Goal: Task Accomplishment & Management: Manage account settings

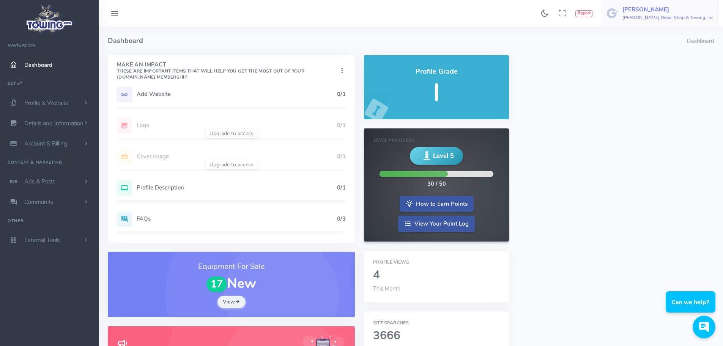
click at [672, 13] on h5 "[PERSON_NAME]" at bounding box center [667, 9] width 91 height 6
click at [689, 46] on span "Account Settings" at bounding box center [683, 46] width 42 height 8
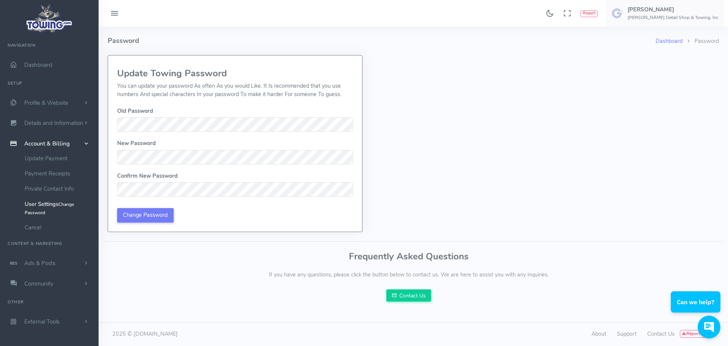
click at [113, 16] on icon at bounding box center [114, 14] width 9 height 12
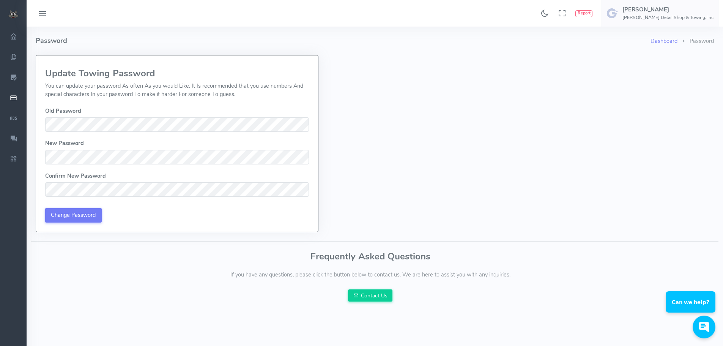
click at [44, 12] on icon at bounding box center [42, 14] width 9 height 12
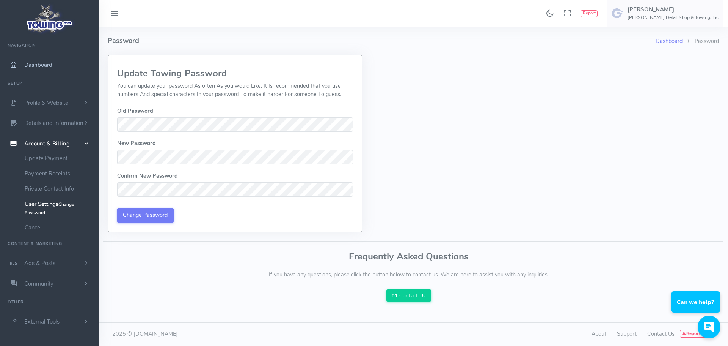
click at [41, 66] on span "Dashboard" at bounding box center [38, 65] width 28 height 8
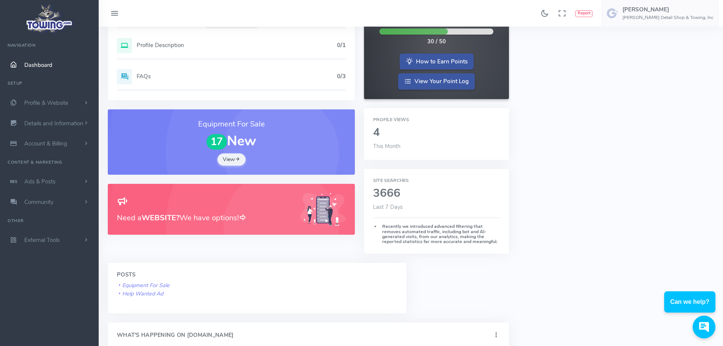
scroll to position [76, 0]
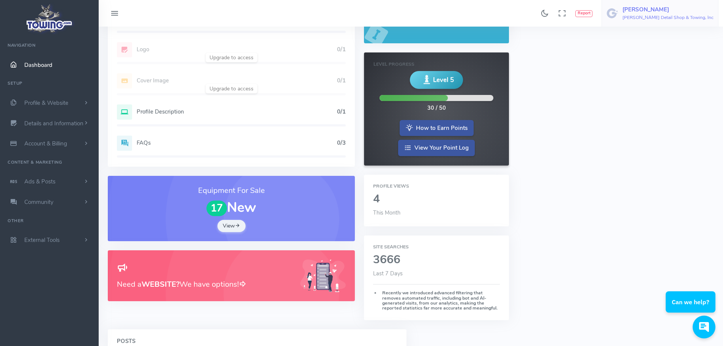
click at [618, 9] on img at bounding box center [612, 13] width 12 height 12
click at [679, 45] on span "Account Settings" at bounding box center [683, 46] width 42 height 8
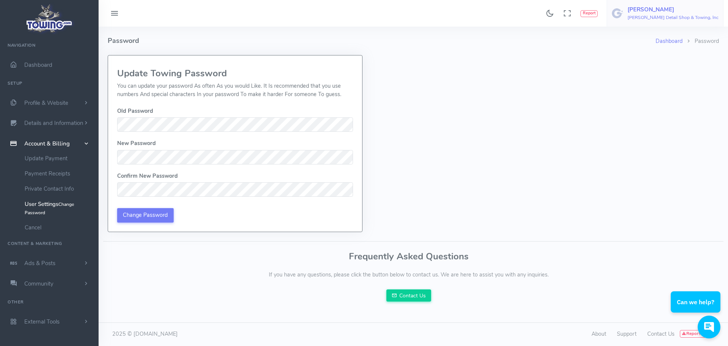
click at [694, 16] on h6 "[PERSON_NAME] Detail Shop & Towing, Inc" at bounding box center [673, 17] width 91 height 5
click at [624, 13] on img at bounding box center [618, 13] width 12 height 12
click at [115, 13] on icon at bounding box center [114, 14] width 9 height 12
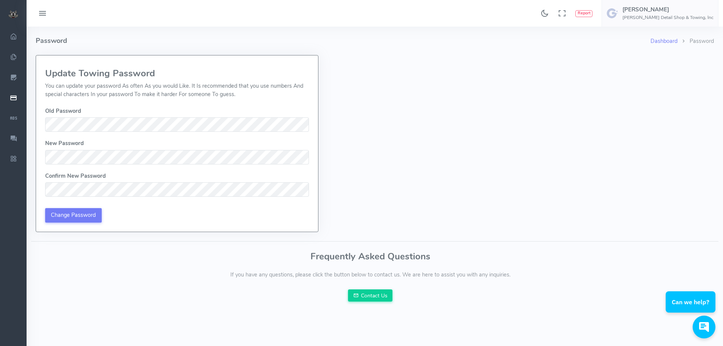
click at [11, 14] on img at bounding box center [13, 14] width 11 height 8
